Goal: Information Seeking & Learning: Find specific fact

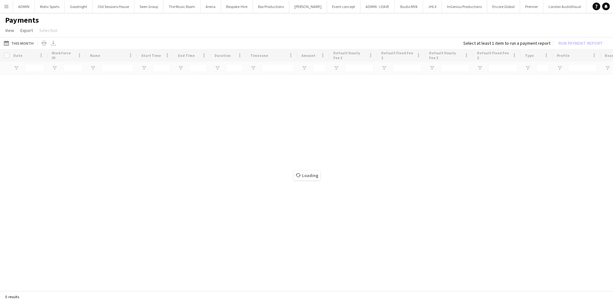
type input "****"
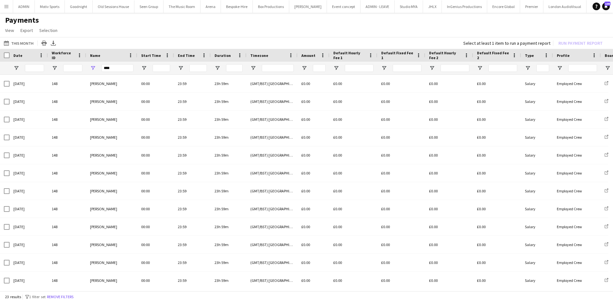
click at [133, 69] on div "****" at bounding box center [111, 68] width 51 height 13
click at [125, 66] on input "****" at bounding box center [118, 68] width 32 height 8
click at [124, 67] on input "****" at bounding box center [118, 68] width 32 height 8
click at [120, 70] on input "****" at bounding box center [118, 68] width 32 height 8
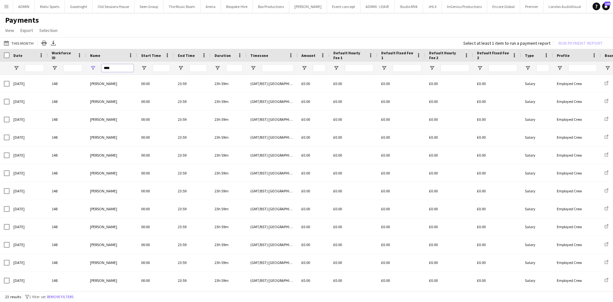
click at [120, 70] on input "****" at bounding box center [118, 68] width 32 height 8
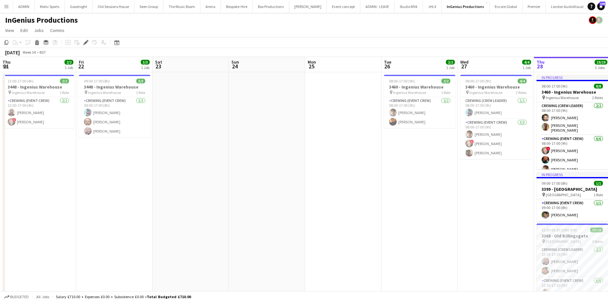
scroll to position [0, 220]
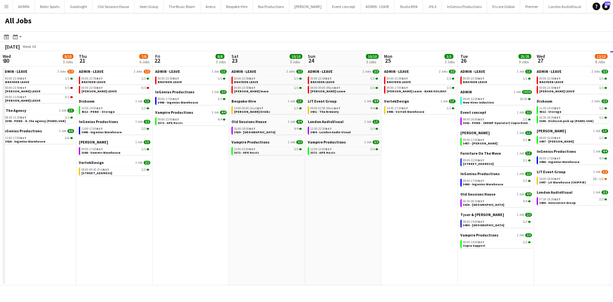
scroll to position [0, 260]
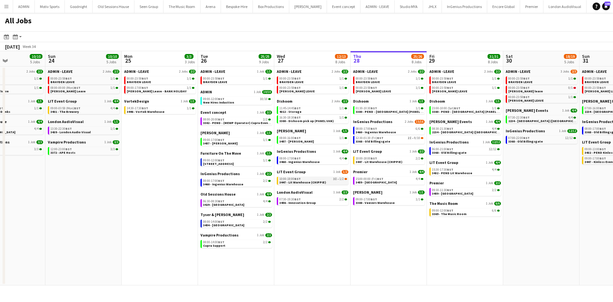
click at [312, 180] on span "3447 - Lit Warehouse (CHIPPIE)" at bounding box center [302, 182] width 47 height 4
click at [444, 214] on span "3369 - The Music Room" at bounding box center [449, 214] width 34 height 4
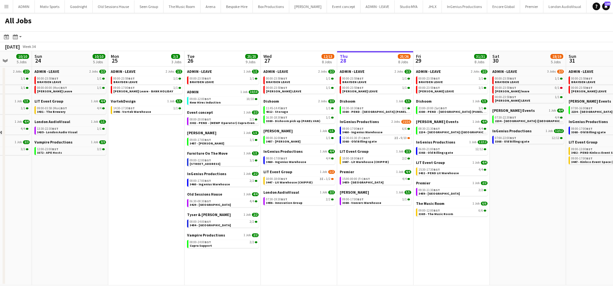
scroll to position [0, 294]
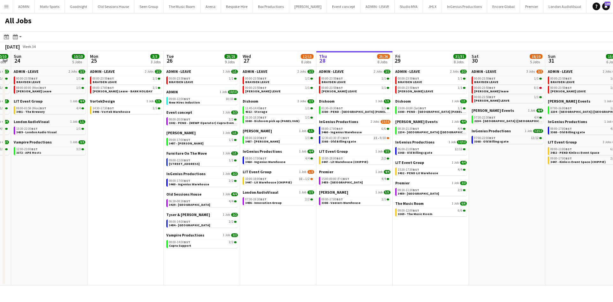
drag, startPoint x: 428, startPoint y: 256, endPoint x: 394, endPoint y: 256, distance: 33.9
click at [394, 256] on app-calendar-viewport "Wed 20 8/10 5 Jobs Thu 21 7/8 6 Jobs Fri 22 8/8 3 Jobs Sat 23 10/10 5 Jobs Sun …" at bounding box center [306, 168] width 613 height 234
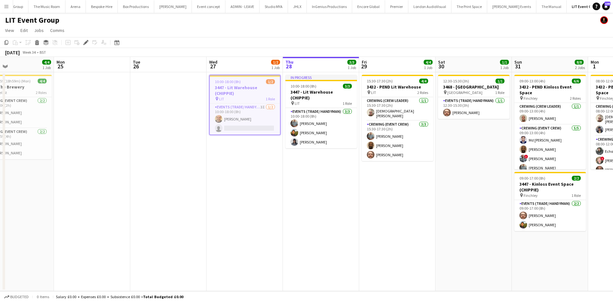
scroll to position [0, 252]
drag, startPoint x: 536, startPoint y: 220, endPoint x: 503, endPoint y: 226, distance: 33.1
click at [503, 226] on app-calendar-viewport "Thu 21 Fri 22 Sat 23 Sun 24 4/4 1 Job Mon 25 Tue 26 Wed 27 1/2 1 Job Thu 28 3/3…" at bounding box center [306, 174] width 613 height 234
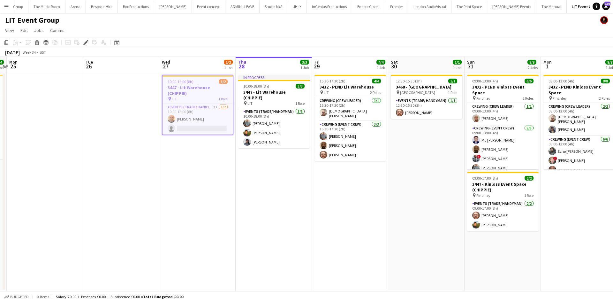
drag, startPoint x: 472, startPoint y: 237, endPoint x: 425, endPoint y: 236, distance: 46.3
click at [425, 236] on app-calendar-viewport "Thu 21 Fri 22 Sat 23 Sun 24 4/4 1 Job Mon 25 Tue 26 Wed 27 1/2 1 Job Thu 28 3/3…" at bounding box center [306, 174] width 613 height 234
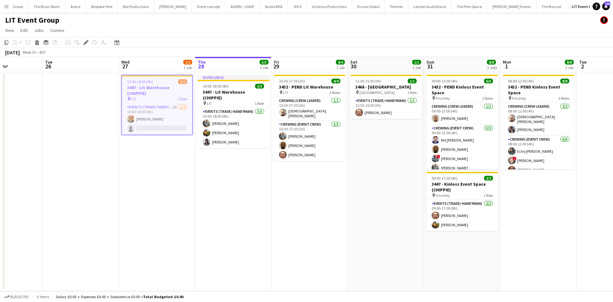
drag, startPoint x: 469, startPoint y: 271, endPoint x: 428, endPoint y: 271, distance: 40.6
click at [428, 271] on app-calendar-viewport "Sat 23 Sun 24 4/4 1 Job Mon 25 Tue 26 Wed 27 1/2 1 Job Thu 28 3/3 1 Job Fri 29 …" at bounding box center [306, 174] width 613 height 234
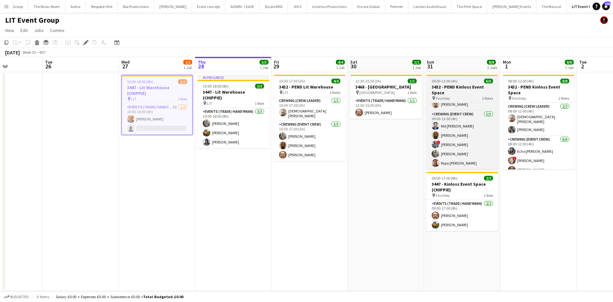
scroll to position [0, 0]
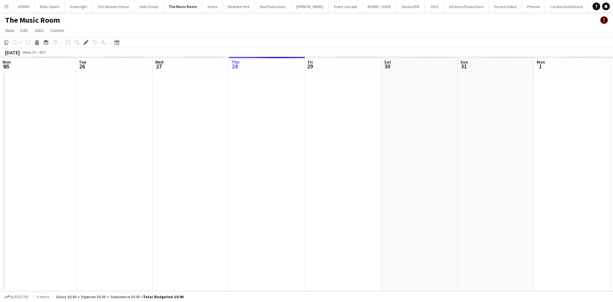
scroll to position [0, 220]
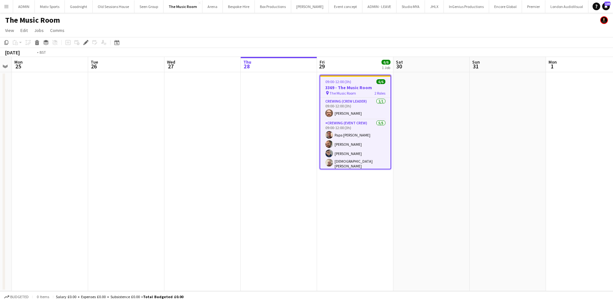
drag, startPoint x: 214, startPoint y: 214, endPoint x: 369, endPoint y: 210, distance: 155.2
click at [369, 210] on app-calendar-viewport "Sat 23 Sun 24 Mon 25 Tue 26 Wed 27 Thu 28 Fri 29 6/6 1 Job Sat 30 Sun 31 Mon 1 …" at bounding box center [306, 174] width 613 height 234
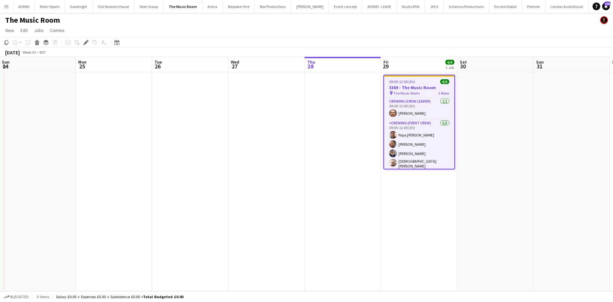
drag, startPoint x: 199, startPoint y: 235, endPoint x: 452, endPoint y: 221, distance: 253.3
click at [452, 221] on app-calendar-viewport "Fri 22 Sat 23 Sun 24 Mon 25 Tue 26 Wed 27 Thu 28 Fri 29 6/6 1 Job Sat 30 Sun 31…" at bounding box center [306, 174] width 613 height 234
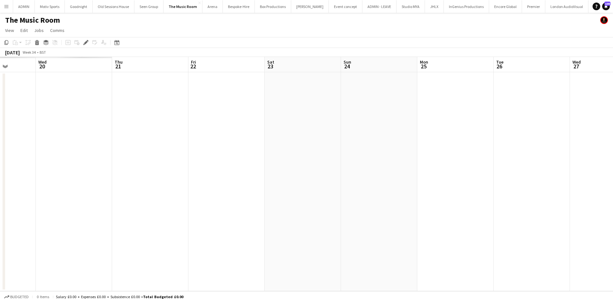
drag, startPoint x: 385, startPoint y: 237, endPoint x: 401, endPoint y: 234, distance: 16.8
click at [403, 234] on app-calendar-viewport "Sun 17 Mon 18 Tue 19 Wed 20 Thu 21 Fri 22 Sat 23 Sun 24 Mon 25 Tue 26 Wed 27 Th…" at bounding box center [306, 174] width 613 height 234
click at [452, 244] on app-date-cell at bounding box center [419, 181] width 76 height 219
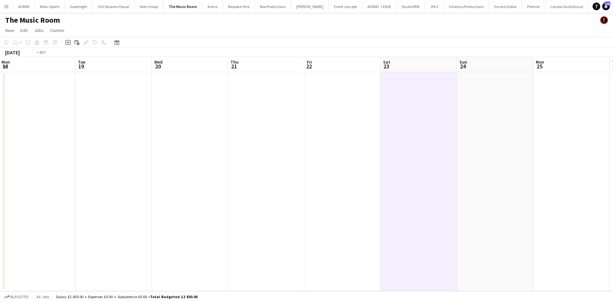
drag, startPoint x: 219, startPoint y: 248, endPoint x: 397, endPoint y: 240, distance: 178.7
click at [390, 242] on app-calendar-viewport "Sat 16 Sun 17 Mon 18 Tue 19 Wed 20 Thu 21 Fri 22 Sat 23 Sun 24 Mon 25 Tue 26 We…" at bounding box center [306, 174] width 613 height 234
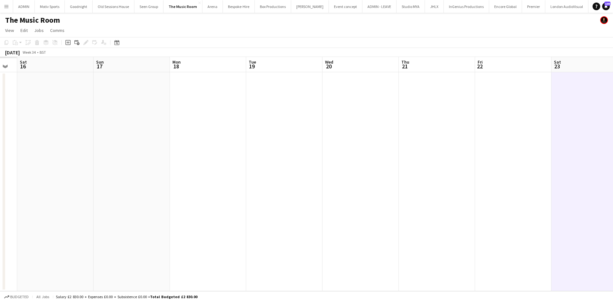
drag, startPoint x: 147, startPoint y: 264, endPoint x: 321, endPoint y: 264, distance: 174.4
click at [307, 264] on app-calendar-viewport "Thu 14 Fri 15 Sat 16 Sun 17 Mon 18 Tue 19 Wed 20 Thu 21 Fri 22 Sat 23 Sun 24 Mo…" at bounding box center [306, 174] width 613 height 234
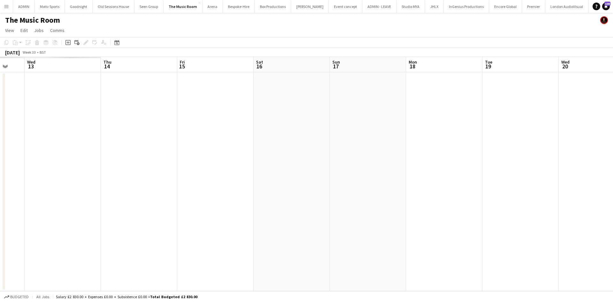
drag, startPoint x: 276, startPoint y: 268, endPoint x: 369, endPoint y: 245, distance: 95.5
click at [433, 249] on app-calendar-viewport "Mon 11 Tue 12 Wed 13 Thu 14 Fri 15 Sat 16 Sun 17 Mon 18 Tue 19 Wed 20 Thu 21 Fr…" at bounding box center [306, 174] width 613 height 234
drag, startPoint x: 243, startPoint y: 264, endPoint x: 291, endPoint y: 243, distance: 52.2
click at [408, 250] on app-calendar-viewport "Sat 9 Sun 10 Mon 11 Tue 12 Wed 13 Thu 14 Fri 15 Sat 16 Sun 17 Mon 18 Tue 19 Wed…" at bounding box center [306, 174] width 613 height 234
drag, startPoint x: 211, startPoint y: 257, endPoint x: 331, endPoint y: 251, distance: 119.6
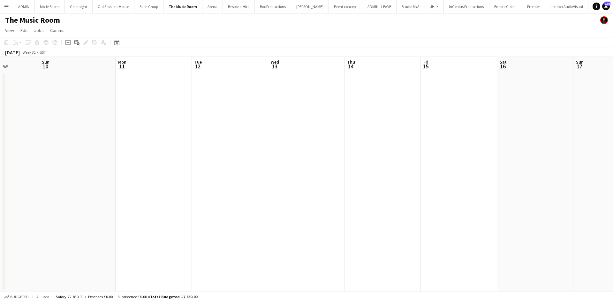
click at [299, 254] on app-calendar-viewport "Thu 7 Fri 8 Sat 9 Sun 10 Mon 11 Tue 12 Wed 13 Thu 14 Fri 15 Sat 16 Sun 17 Mon 1…" at bounding box center [306, 174] width 613 height 234
drag, startPoint x: 198, startPoint y: 261, endPoint x: 385, endPoint y: 241, distance: 188.6
click at [345, 247] on app-calendar-viewport "Wed 6 Thu 7 Fri 8 Sat 9 Sun 10 Mon 11 Tue 12 Wed 13 Thu 14 Fri 15 Sat 16 Sun 17…" at bounding box center [306, 174] width 613 height 234
drag, startPoint x: 190, startPoint y: 265, endPoint x: 299, endPoint y: 246, distance: 110.6
click at [315, 245] on app-calendar-viewport "Sun 3 Mon 4 Tue 5 Wed 6 Thu 7 Fri 8 Sat 9 Sun 10 Mon 11 Tue 12 Wed 13 Thu 14 Fr…" at bounding box center [306, 174] width 613 height 234
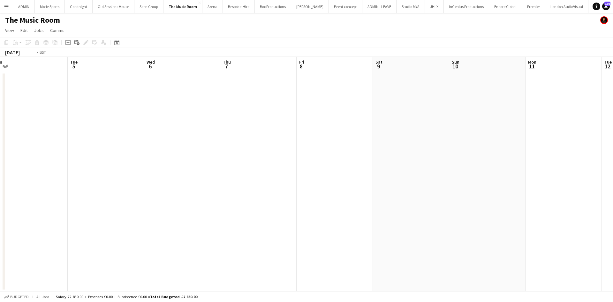
click at [304, 240] on app-calendar-viewport "Sat 2 Sun 3 Mon 4 Tue 5 Wed 6 Thu 7 Fri 8 Sat 9 Sun 10 Mon 11 Tue 12 Wed 13 Thu…" at bounding box center [306, 174] width 613 height 234
drag, startPoint x: 208, startPoint y: 247, endPoint x: 326, endPoint y: 225, distance: 120.5
click at [311, 230] on app-calendar-viewport "Fri 1 Sat 2 Sun 3 Mon 4 Tue 5 Wed 6 Thu 7 Fri 8 Sat 9 Sun 10 Mon 11 Tue 12 Wed …" at bounding box center [306, 174] width 613 height 234
click at [292, 228] on app-calendar-viewport "Wed 30 Thu 31 Fri 1 Sat 2 Sun 3 Mon 4 Tue 5 Wed 6 Thu 7 Fri 8 Sat 9 Sun 10 Mon …" at bounding box center [306, 174] width 613 height 234
click at [422, 214] on app-calendar-viewport "Wed 30 Thu 31 Fri 1 Sat 2 Sun 3 Mon 4 Tue 5 Wed 6 Thu 7 Fri 8 Sat 9 Sun 10 Mon …" at bounding box center [306, 174] width 613 height 234
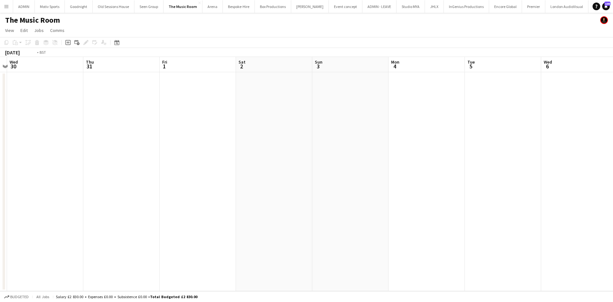
drag, startPoint x: 414, startPoint y: 214, endPoint x: 310, endPoint y: 247, distance: 109.0
click at [0, 249] on app-calendar-viewport "Mon 28 Tue 29 Wed 30 Thu 31 Fri 1 Sat 2 Sun 3 Mon 4 Tue 5 Wed 6 Thu 7 Fri 8 Sat…" at bounding box center [306, 174] width 613 height 234
drag, startPoint x: 392, startPoint y: 233, endPoint x: 351, endPoint y: 241, distance: 42.3
click at [349, 240] on app-calendar-viewport "Sat 2 Sun 3 Mon 4 Tue 5 Wed 6 Thu 7 Fri 8 Sat 9 Sun 10 Mon 11 Tue 12 Wed 13 Thu…" at bounding box center [306, 174] width 613 height 234
drag, startPoint x: 472, startPoint y: 213, endPoint x: 187, endPoint y: 275, distance: 292.6
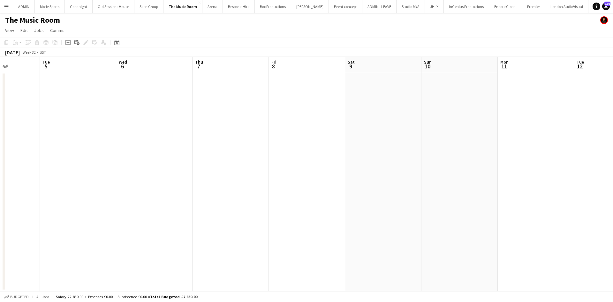
click at [193, 274] on app-calendar-viewport "Sat 2 Sun 3 Mon 4 Tue 5 Wed 6 Thu 7 Fri 8 Sat 9 Sun 10 Mon 11 Tue 12 Wed 13 Thu…" at bounding box center [306, 174] width 613 height 234
drag, startPoint x: 534, startPoint y: 222, endPoint x: 256, endPoint y: 272, distance: 282.4
click at [269, 270] on app-calendar-viewport "Sat 9 Sun 10 Mon 11 Tue 12 Wed 13 Thu 14 Fri 15 Sat 16 Sun 17 Mon 18 Tue 19 Wed…" at bounding box center [306, 174] width 613 height 234
drag, startPoint x: 585, startPoint y: 218, endPoint x: 240, endPoint y: 272, distance: 350.0
click at [243, 271] on app-calendar-viewport "Sat 9 Sun 10 Mon 11 Tue 12 Wed 13 Thu 14 Fri 15 Sat 16 Sun 17 Mon 18 Tue 19 Wed…" at bounding box center [306, 174] width 613 height 234
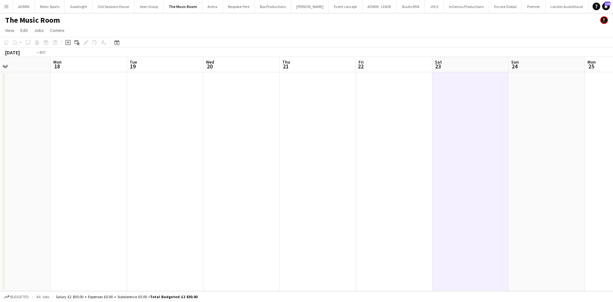
drag, startPoint x: 514, startPoint y: 236, endPoint x: 334, endPoint y: 266, distance: 182.4
click at [334, 267] on app-calendar-viewport "Thu 14 Fri 15 Sat 16 Sun 17 Mon 18 Tue 19 Wed 20 Thu 21 Fri 22 Sat 23 Sun 24 Mo…" at bounding box center [306, 174] width 613 height 234
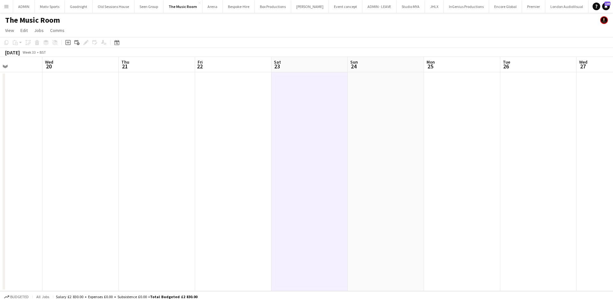
drag, startPoint x: 501, startPoint y: 238, endPoint x: 319, endPoint y: 269, distance: 185.3
click at [323, 268] on app-calendar-viewport "Sat 16 Sun 17 Mon 18 Tue 19 Wed 20 Thu 21 Fri 22 Sat 23 Sun 24 Mon 25 Tue 26 We…" at bounding box center [306, 174] width 613 height 234
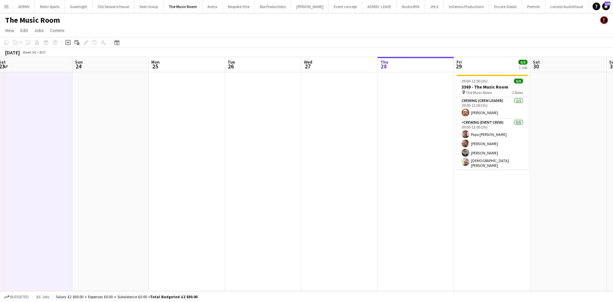
drag, startPoint x: 518, startPoint y: 217, endPoint x: 480, endPoint y: 225, distance: 38.8
click at [480, 225] on app-calendar-viewport "Tue 19 Wed 20 Thu 21 Fri 22 Sat 23 Sun 24 Mon 25 Tue 26 Wed 27 Thu 28 Fri 29 6/…" at bounding box center [306, 174] width 613 height 234
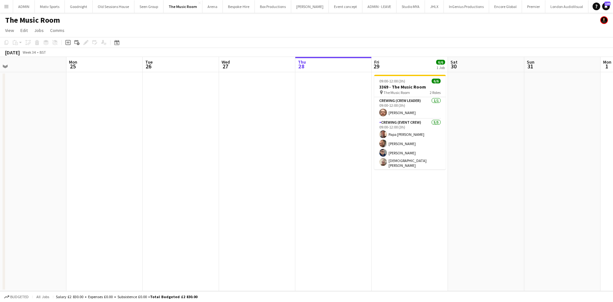
drag, startPoint x: 480, startPoint y: 225, endPoint x: 378, endPoint y: 242, distance: 103.1
click at [378, 243] on app-calendar-viewport "Thu 21 Fri 22 Sat 23 Sun 24 Mon 25 Tue 26 Wed 27 Thu 28 Fri 29 6/6 1 Job Sat 30…" at bounding box center [306, 174] width 613 height 234
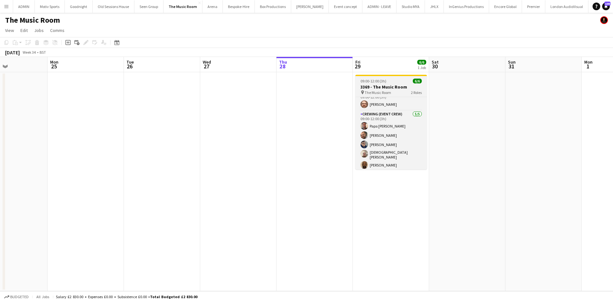
scroll to position [0, 0]
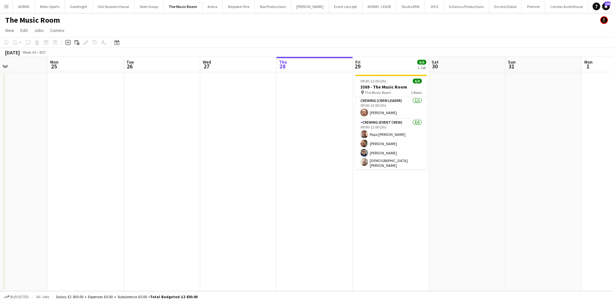
click at [495, 178] on app-date-cell at bounding box center [467, 181] width 76 height 219
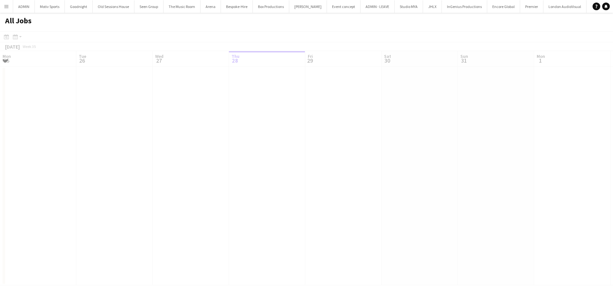
scroll to position [0, 153]
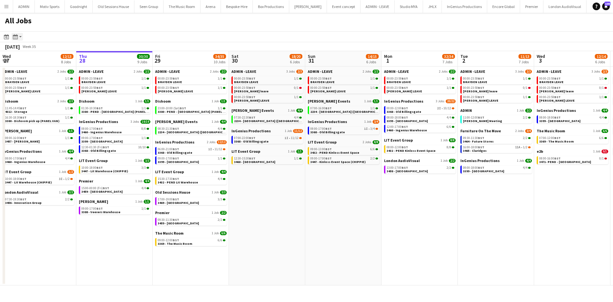
click at [20, 38] on app-action-btn "Month view / Day view" at bounding box center [16, 37] width 11 height 8
drag, startPoint x: 133, startPoint y: 25, endPoint x: 48, endPoint y: 8, distance: 86.9
click at [133, 26] on div "All Jobs" at bounding box center [306, 22] width 613 height 19
click at [3, 7] on button "Menu" at bounding box center [6, 6] width 13 height 13
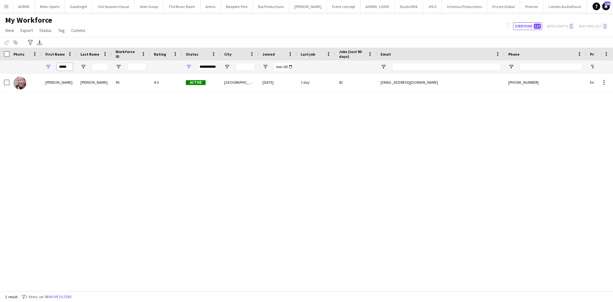
click at [65, 70] on input "*****" at bounding box center [65, 67] width 16 height 8
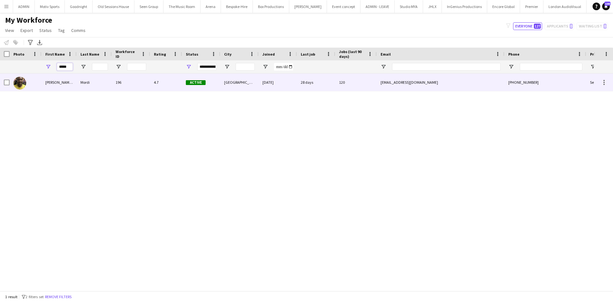
type input "*****"
click at [110, 85] on div "Mordi" at bounding box center [94, 82] width 35 height 18
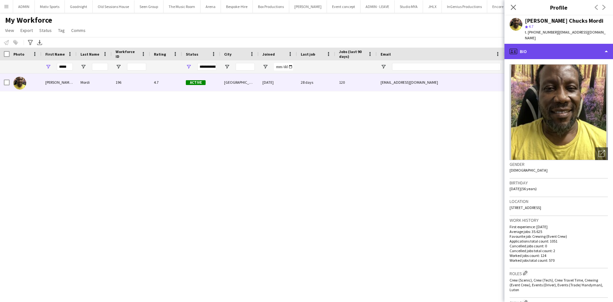
click at [566, 44] on div "profile Bio" at bounding box center [559, 51] width 109 height 15
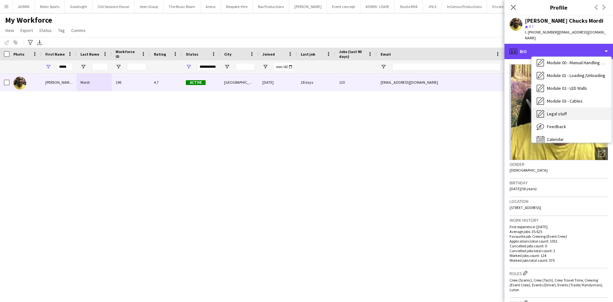
scroll to position [124, 0]
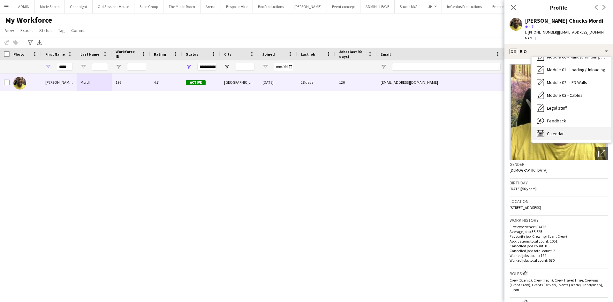
click at [574, 133] on div "Calendar Calendar" at bounding box center [572, 133] width 80 height 13
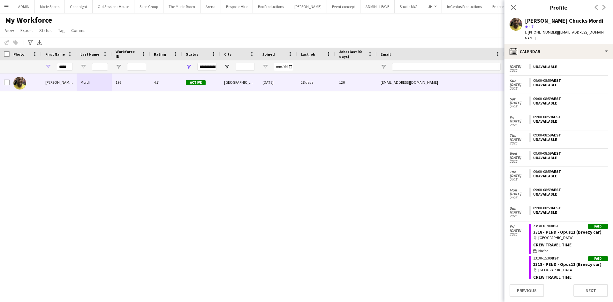
scroll to position [1679, 0]
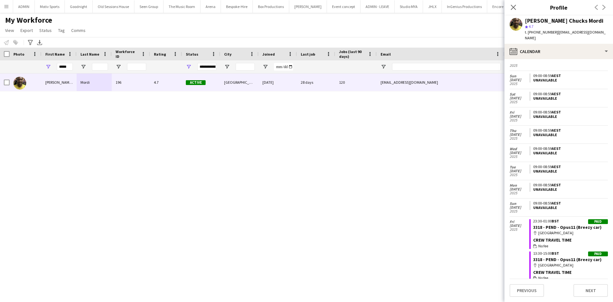
click at [101, 107] on div "[PERSON_NAME] Chucks Mordi 196 4.7 Active [GEOGRAPHIC_DATA] [DATE] 28 days 120 …" at bounding box center [297, 179] width 594 height 212
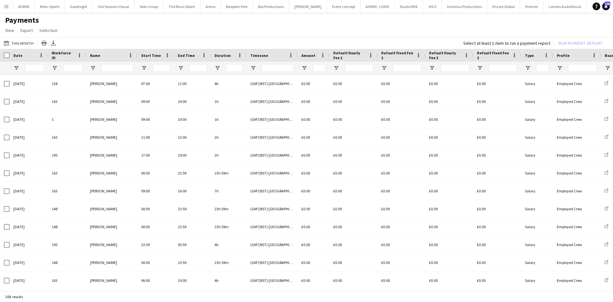
click at [125, 63] on div at bounding box center [118, 68] width 32 height 13
click at [117, 65] on input "Name Filter Input" at bounding box center [118, 68] width 32 height 8
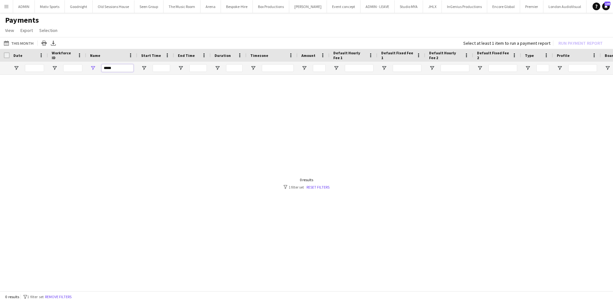
type input "*****"
click at [121, 64] on div "*****" at bounding box center [118, 68] width 32 height 13
click at [122, 68] on input "*****" at bounding box center [118, 68] width 32 height 8
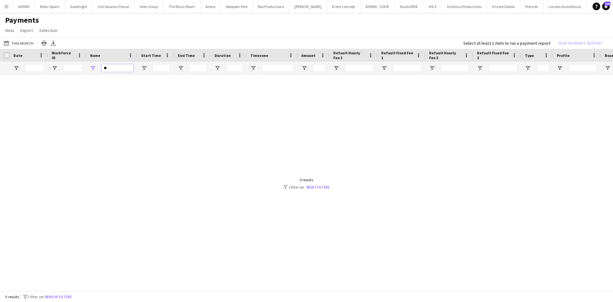
type input "*"
